Goal: Information Seeking & Learning: Find specific fact

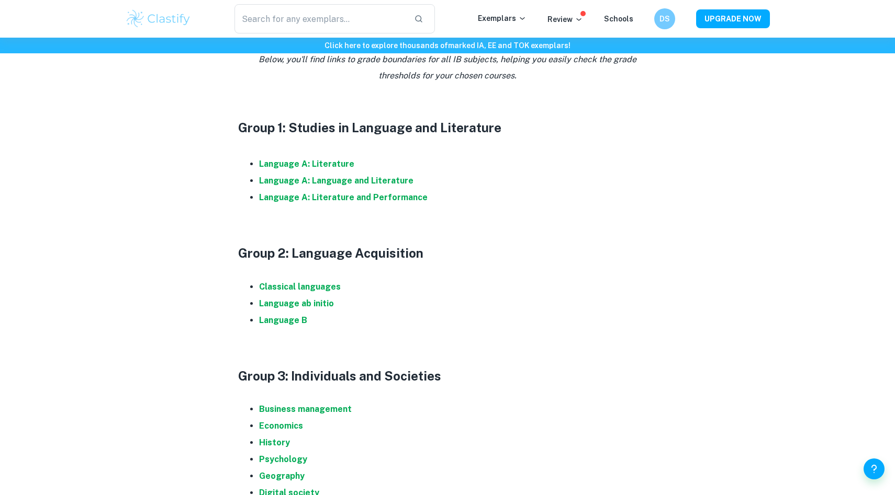
scroll to position [534, 0]
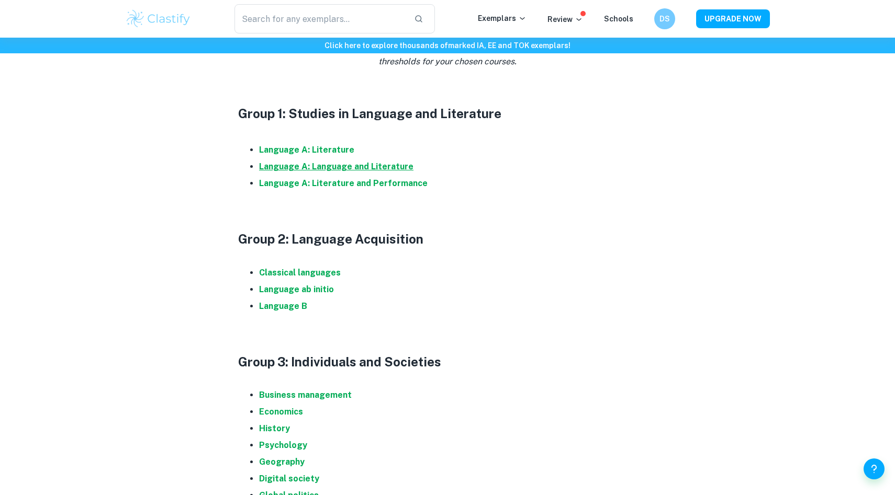
click at [335, 172] on strong "Language A: Language and Literature" at bounding box center [336, 167] width 154 height 10
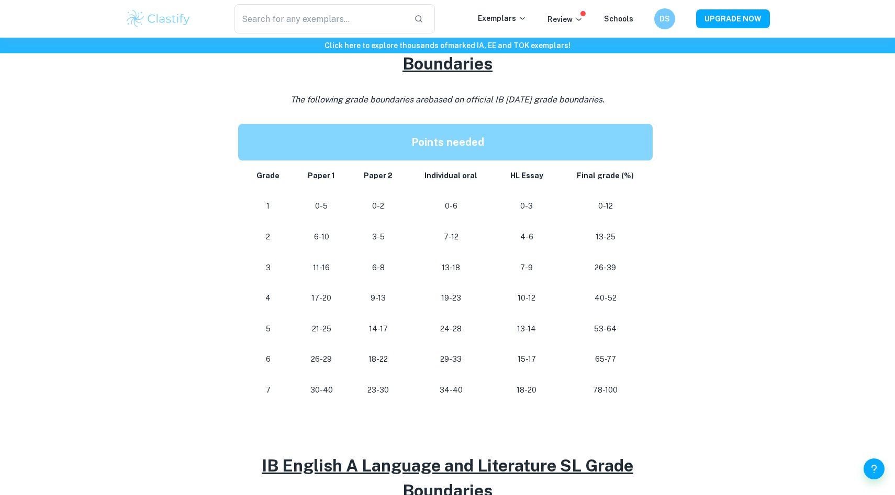
scroll to position [546, 0]
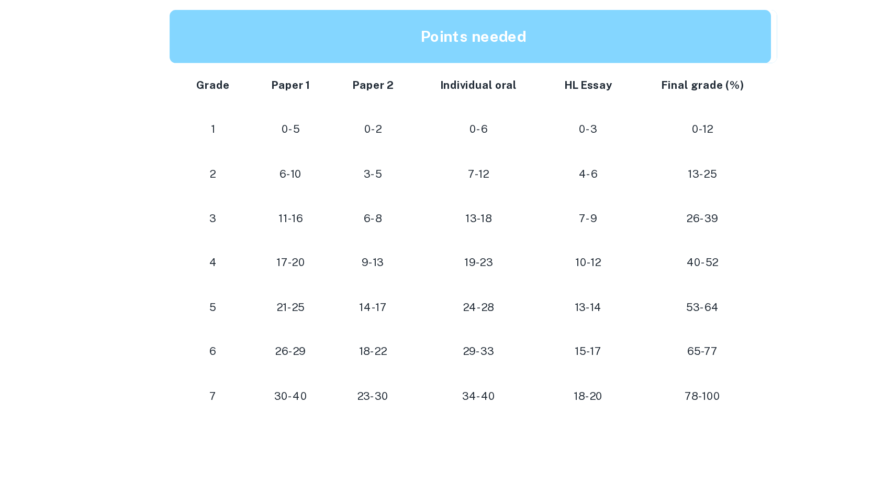
drag, startPoint x: 366, startPoint y: 413, endPoint x: 393, endPoint y: 406, distance: 28.5
click at [393, 405] on td "23-30" at bounding box center [378, 389] width 58 height 31
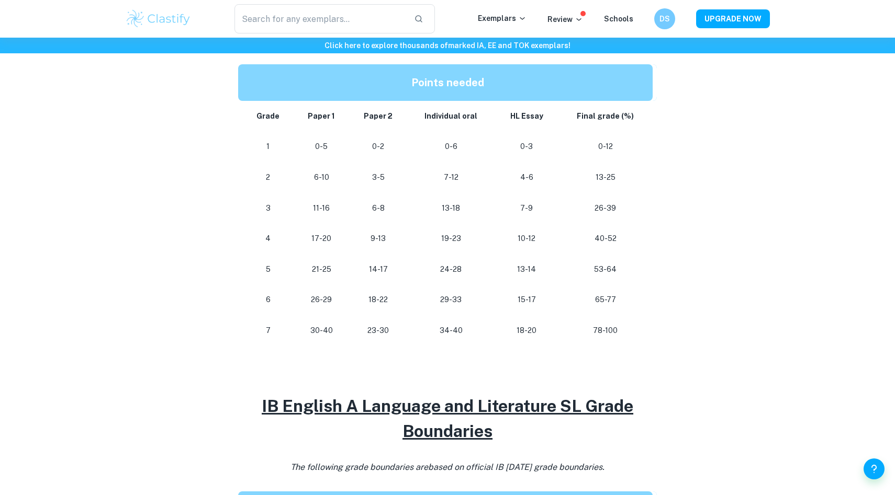
scroll to position [602, 0]
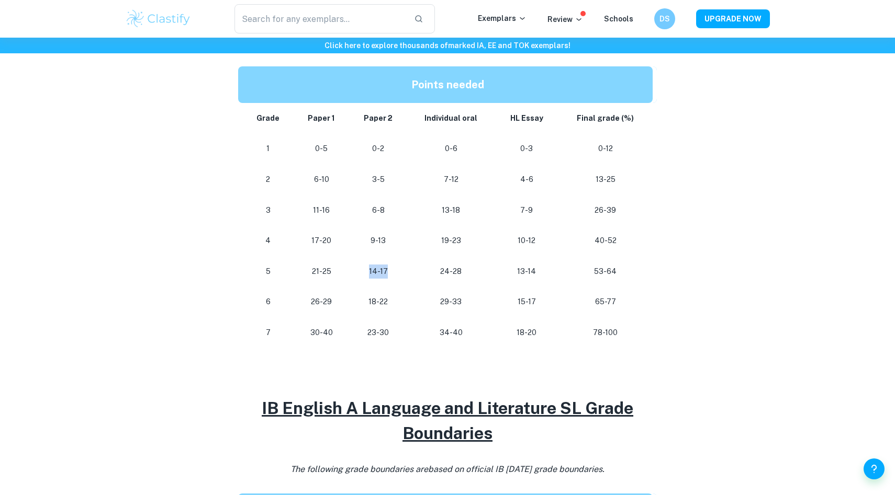
drag, startPoint x: 366, startPoint y: 299, endPoint x: 395, endPoint y: 301, distance: 29.9
click at [395, 279] on p "14-17" at bounding box center [378, 272] width 41 height 14
click at [387, 309] on p "18-22" at bounding box center [378, 302] width 41 height 14
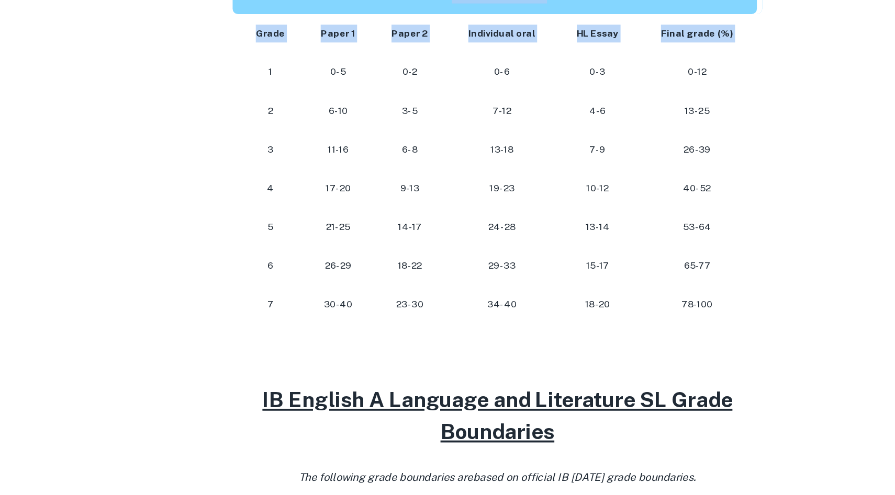
drag, startPoint x: 256, startPoint y: 172, endPoint x: 673, endPoint y: 172, distance: 416.4
click at [673, 172] on div "IB English A Language and Literature Grade Boundaries By [PERSON_NAME] • [DATE]…" at bounding box center [447, 224] width 644 height 1493
